Goal: Task Accomplishment & Management: Manage account settings

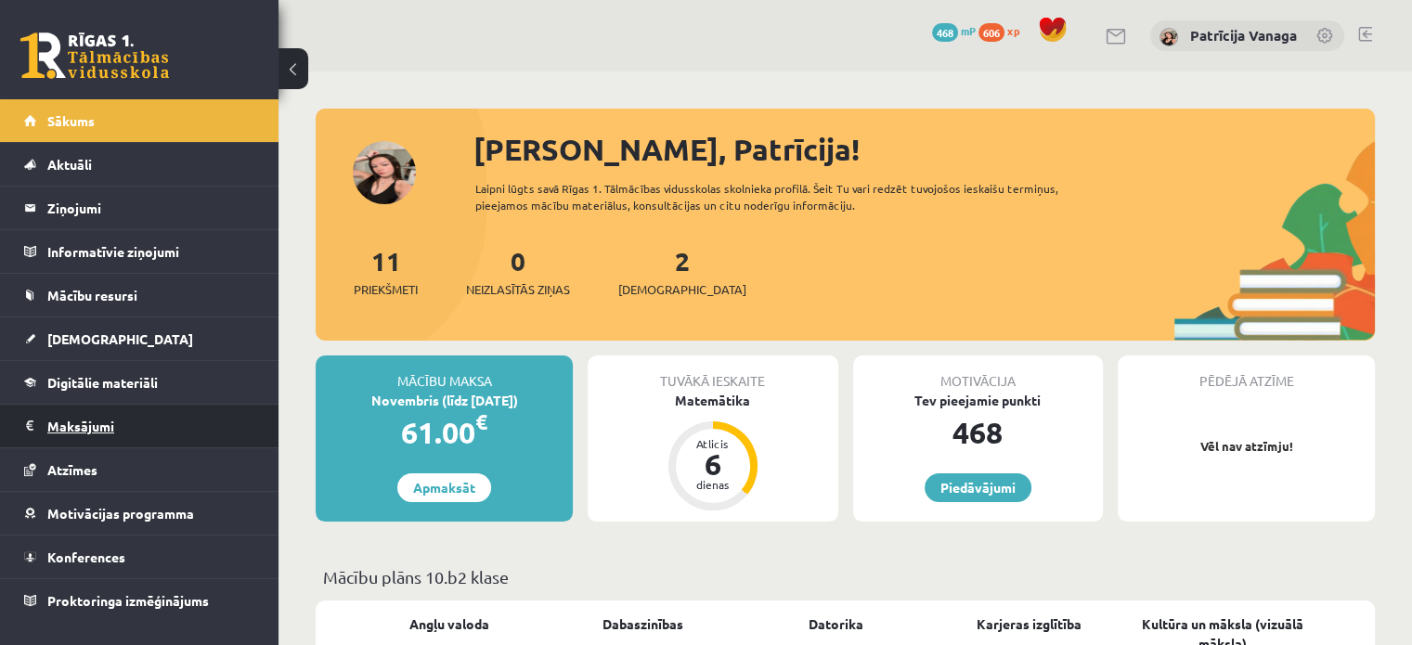
click at [160, 425] on legend "Maksājumi 0" at bounding box center [151, 426] width 208 height 43
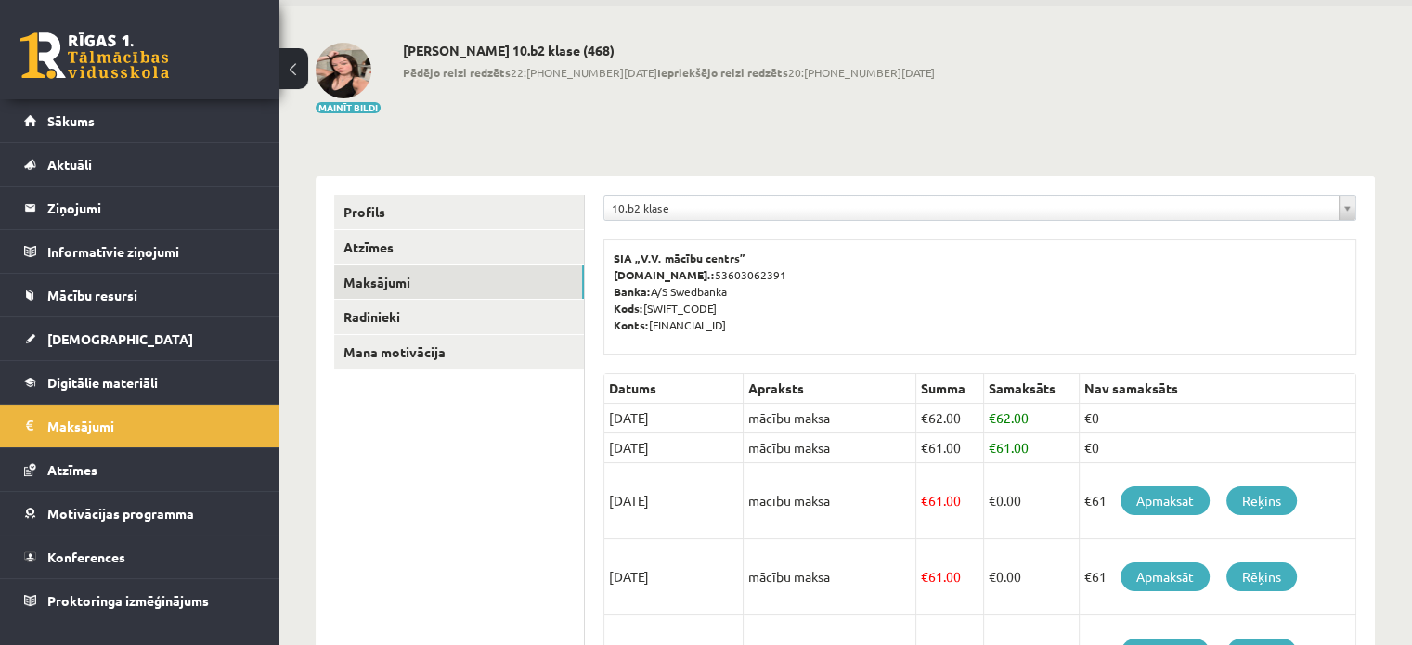
scroll to position [74, 0]
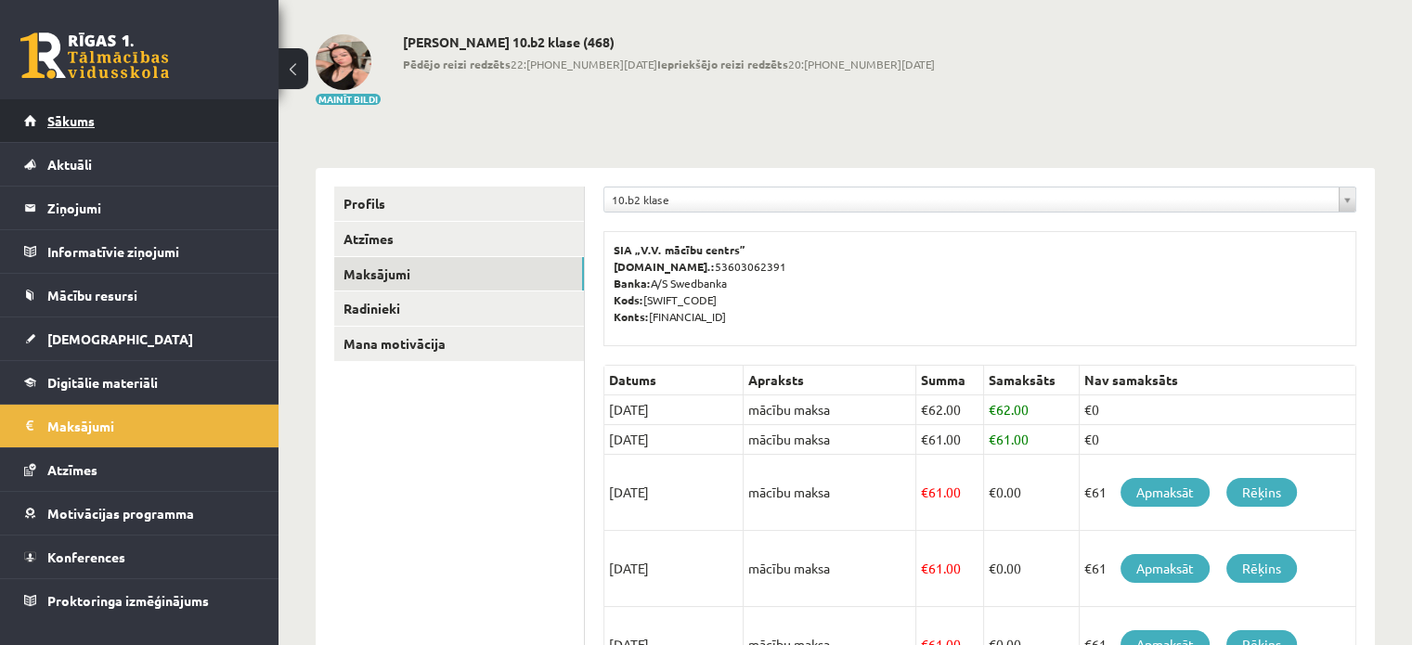
click at [72, 132] on link "Sākums" at bounding box center [139, 120] width 231 height 43
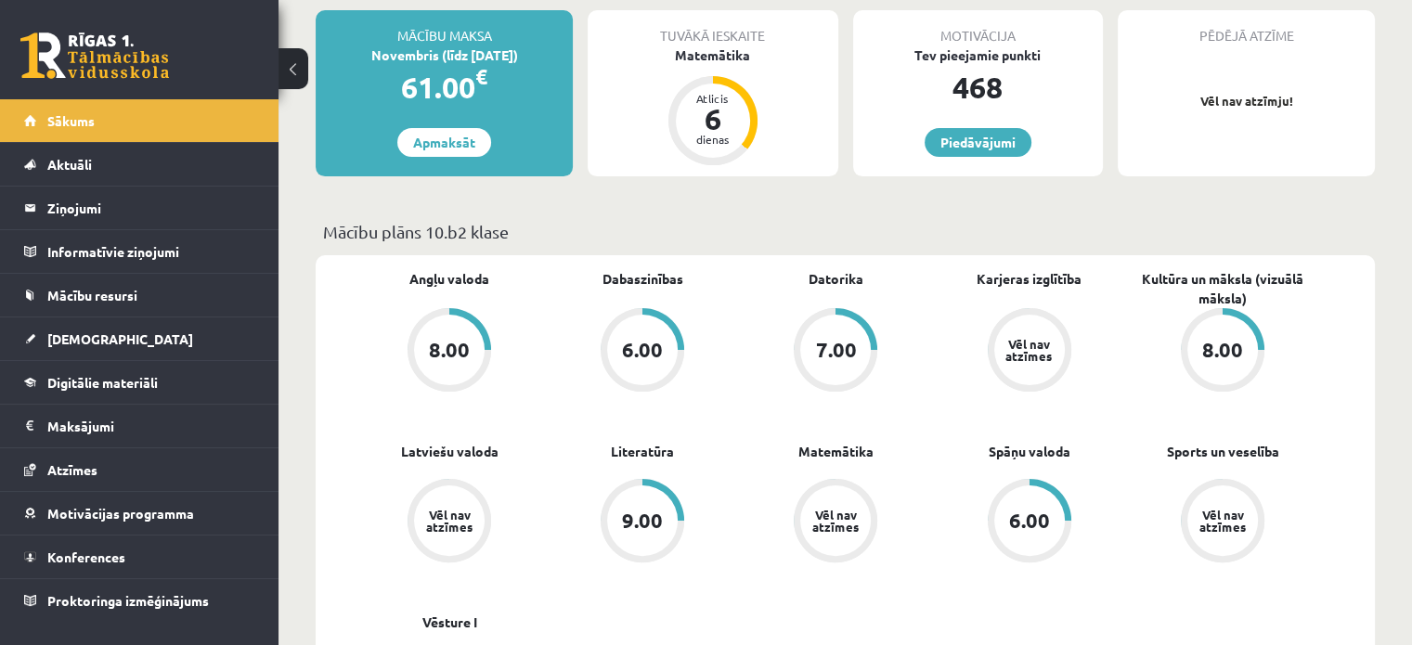
scroll to position [346, 0]
